Goal: Task Accomplishment & Management: Manage account settings

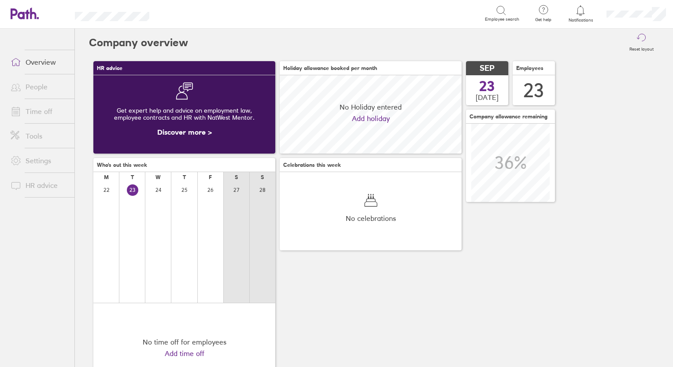
scroll to position [78, 182]
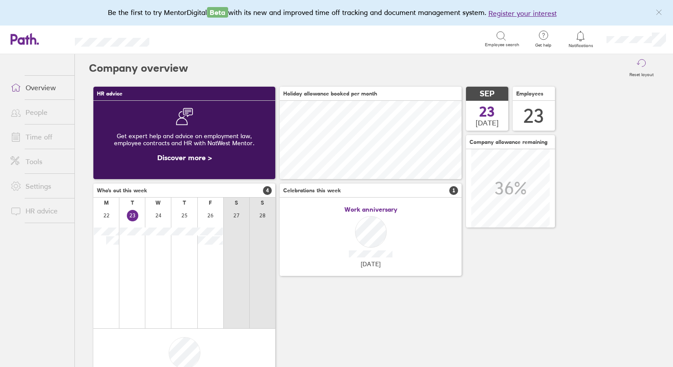
click at [38, 138] on link "Time off" at bounding box center [39, 137] width 71 height 18
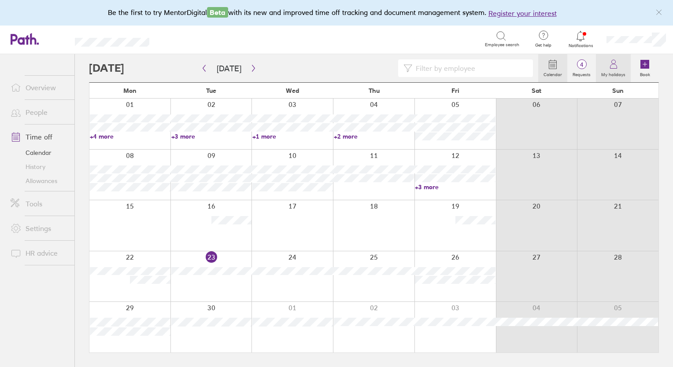
click at [617, 70] on label "My holidays" at bounding box center [613, 74] width 35 height 8
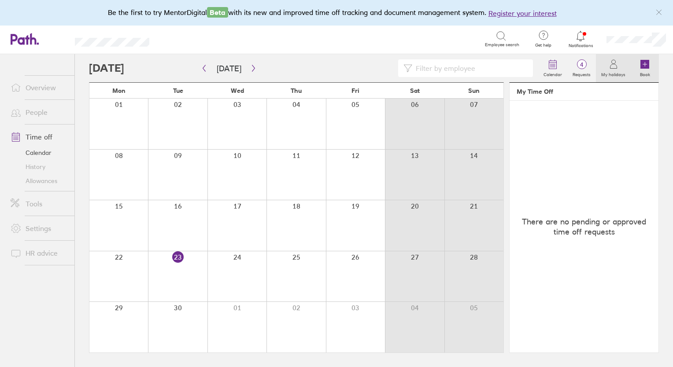
click at [647, 71] on label "Book" at bounding box center [645, 74] width 21 height 8
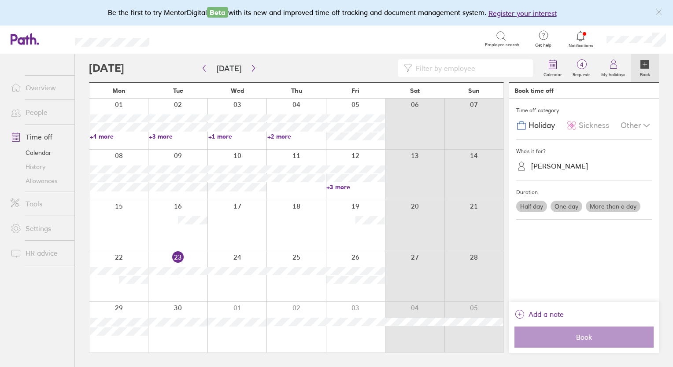
click at [559, 167] on div "Vicki Saxton" at bounding box center [559, 166] width 57 height 8
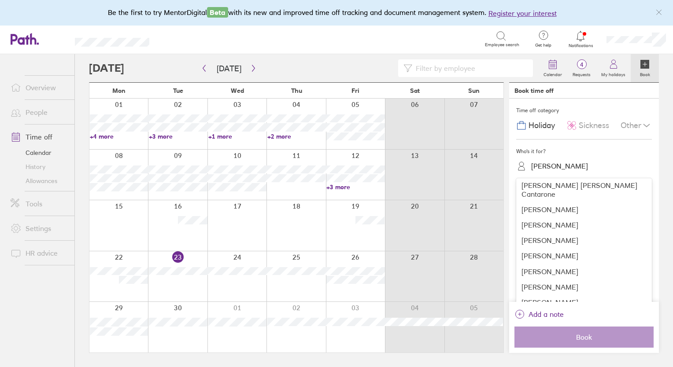
scroll to position [228, 0]
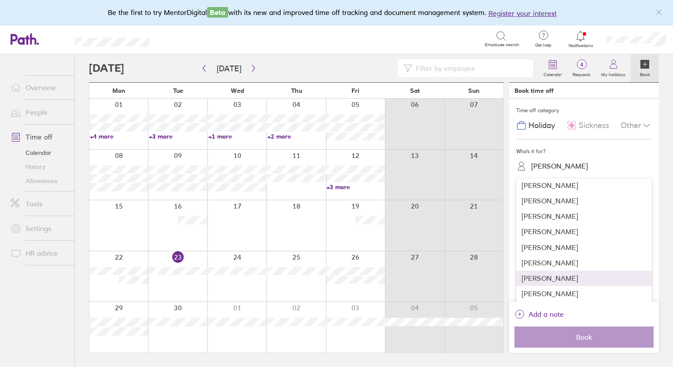
click at [550, 271] on div "Sara Lasca" at bounding box center [584, 278] width 136 height 15
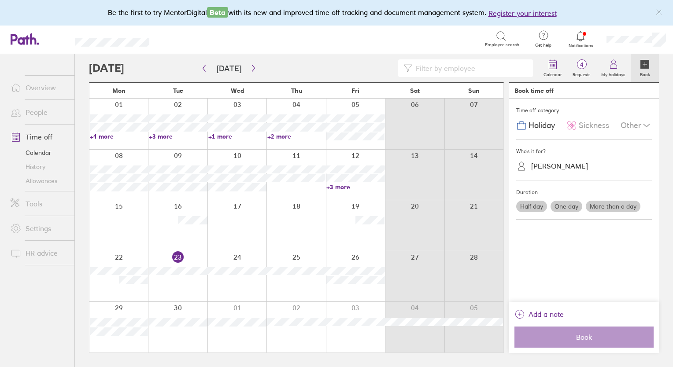
click at [563, 209] on label "One day" at bounding box center [567, 206] width 32 height 11
click at [0, 0] on input "One day" at bounding box center [0, 0] width 0 height 0
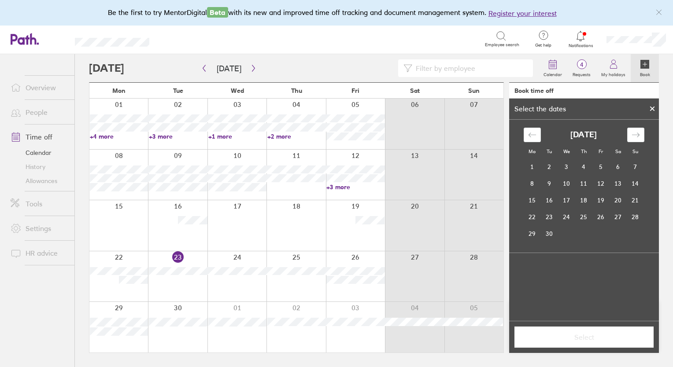
click at [656, 107] on div at bounding box center [652, 108] width 13 height 15
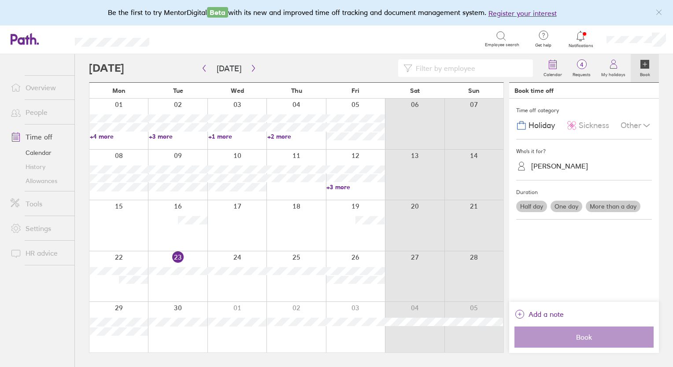
click at [639, 126] on div "Other" at bounding box center [636, 125] width 31 height 17
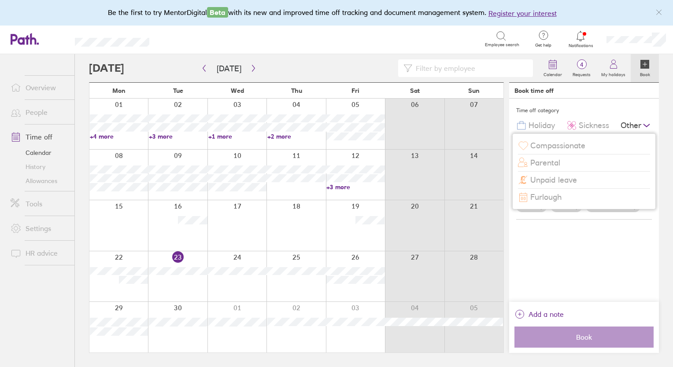
click at [541, 182] on span "Unpaid leave" at bounding box center [553, 180] width 47 height 9
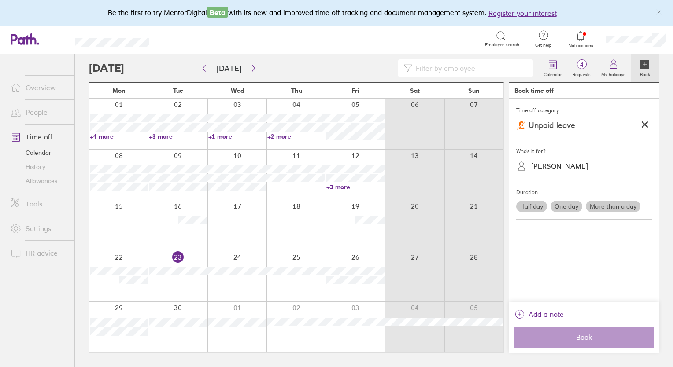
click at [571, 204] on label "One day" at bounding box center [567, 206] width 32 height 11
click at [0, 0] on input "One day" at bounding box center [0, 0] width 0 height 0
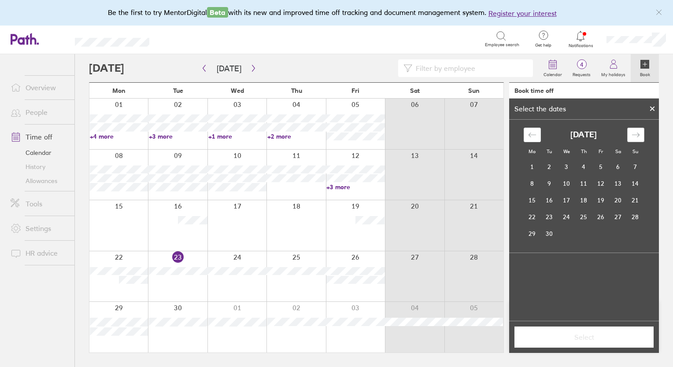
click at [636, 138] on icon "Move forward to switch to the next month." at bounding box center [636, 135] width 8 height 8
click at [603, 167] on td "3" at bounding box center [601, 167] width 17 height 17
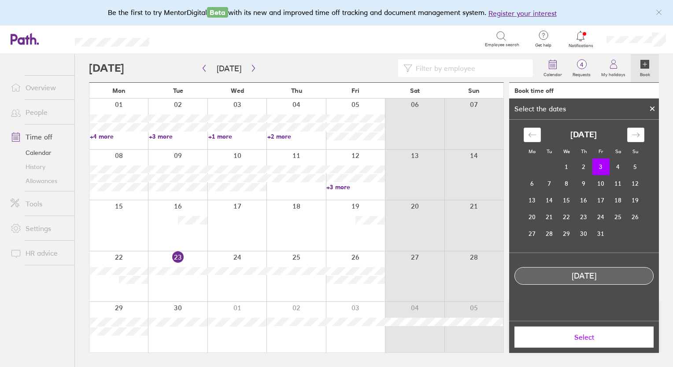
click at [578, 337] on span "Select" at bounding box center [584, 338] width 127 height 8
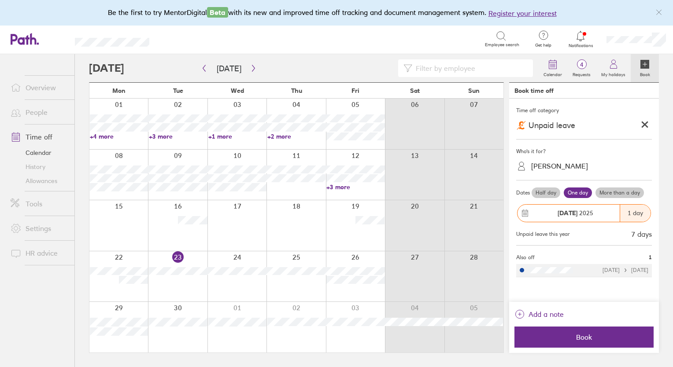
click at [552, 241] on div "Dates Half day One day More than a day 03 Oct 2025 1 day Unpaid leave this year…" at bounding box center [584, 213] width 136 height 65
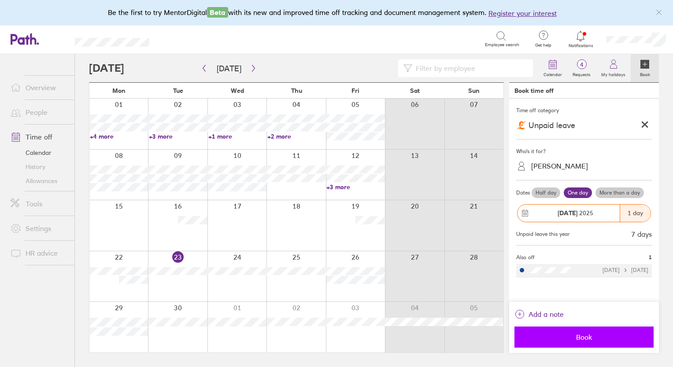
click at [557, 338] on span "Book" at bounding box center [584, 338] width 127 height 8
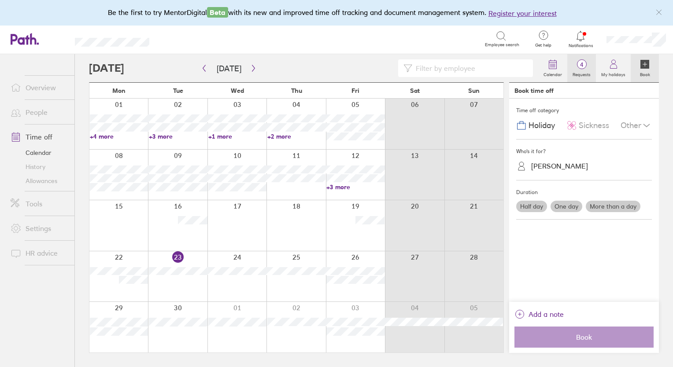
click at [580, 70] on label "Requests" at bounding box center [581, 74] width 29 height 8
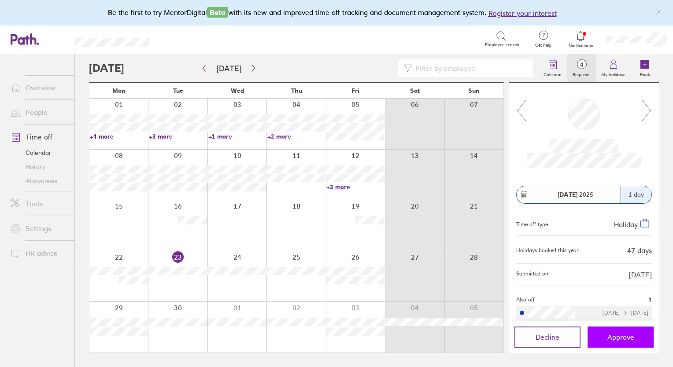
click at [621, 338] on span "Approve" at bounding box center [621, 338] width 27 height 8
click at [621, 339] on span "Approve" at bounding box center [621, 338] width 27 height 8
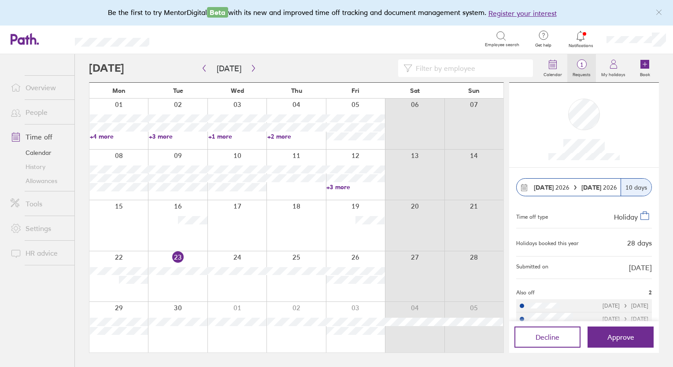
click at [584, 67] on span "1" at bounding box center [581, 64] width 29 height 7
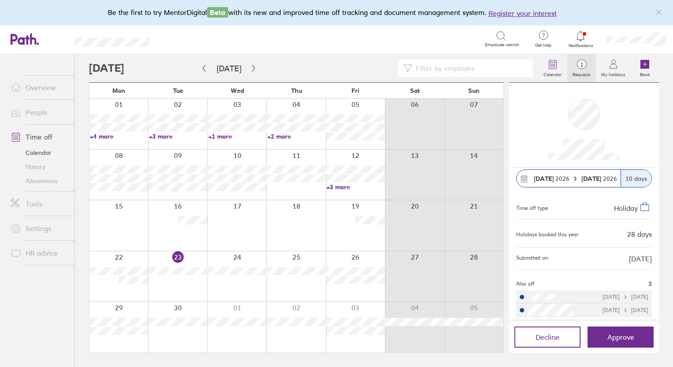
scroll to position [11, 0]
click at [252, 67] on icon "button" at bounding box center [253, 68] width 7 height 7
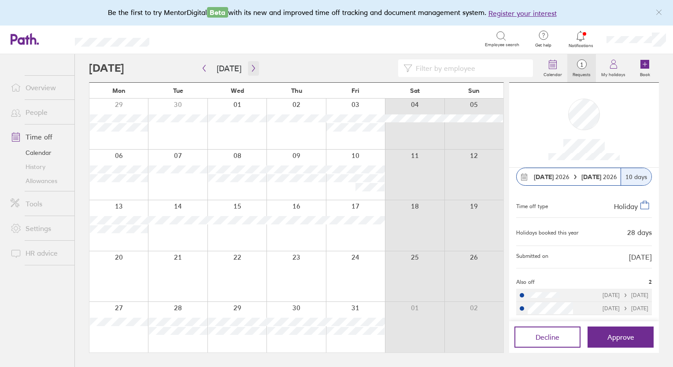
click at [252, 67] on icon "button" at bounding box center [253, 68] width 7 height 7
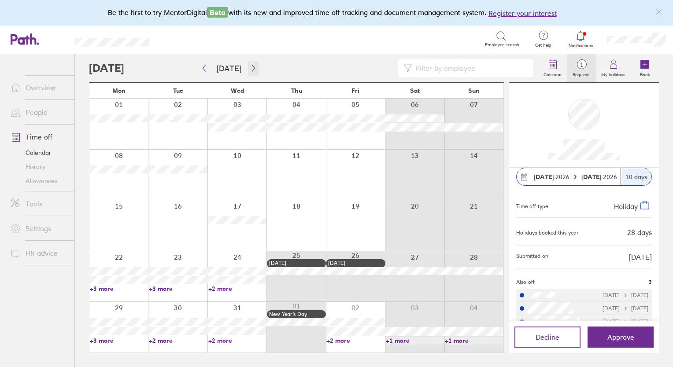
click at [252, 67] on icon "button" at bounding box center [253, 68] width 7 height 7
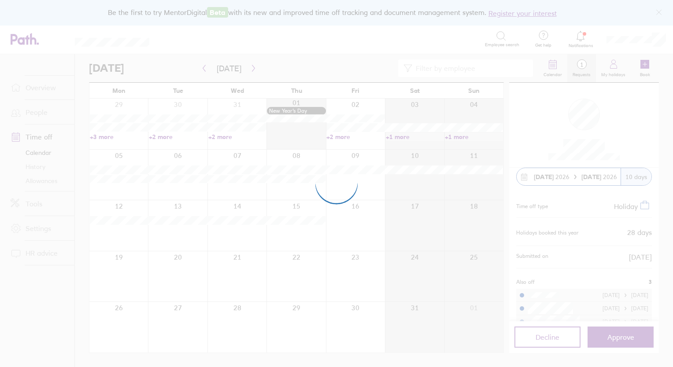
click at [252, 67] on div at bounding box center [336, 183] width 673 height 367
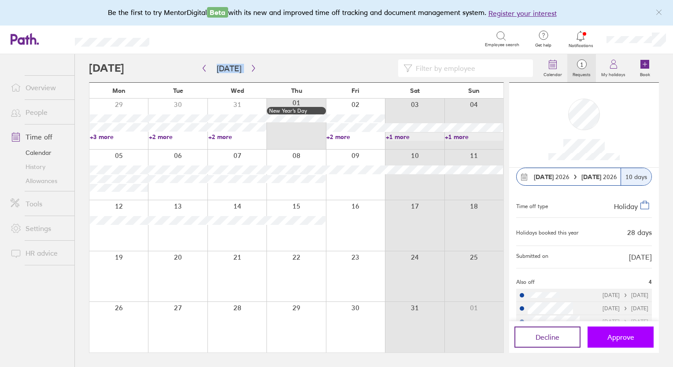
click at [616, 337] on span "Approve" at bounding box center [621, 338] width 27 height 8
